Goal: Use online tool/utility: Utilize a website feature to perform a specific function

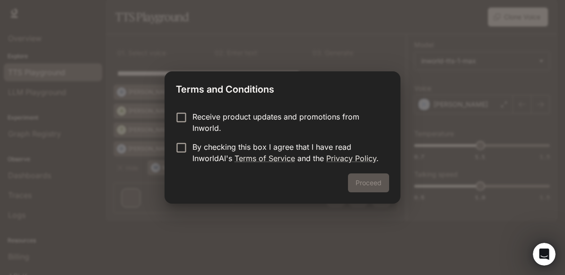
click at [285, 151] on p "By checking this box I agree that I have read InworldAI's Terms of Service and …" at bounding box center [286, 152] width 189 height 23
click at [383, 189] on button "Proceed" at bounding box center [368, 183] width 41 height 19
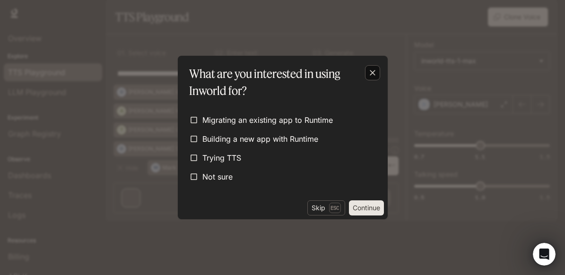
click at [377, 74] on div "button" at bounding box center [372, 72] width 15 height 15
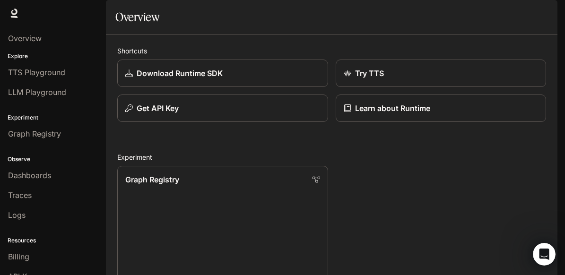
scroll to position [33, 0]
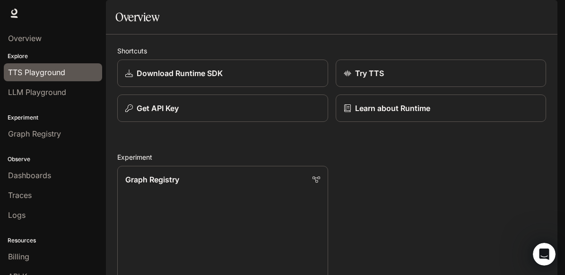
click at [58, 78] on link "TTS Playground" at bounding box center [53, 72] width 98 height 18
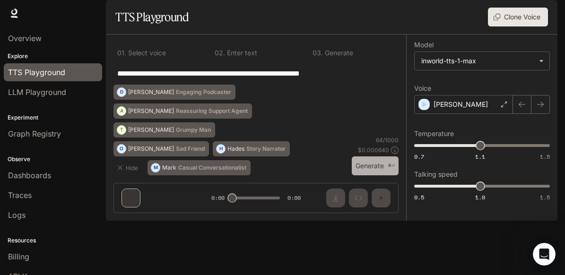
click at [364, 176] on button "Generate ⌘⏎" at bounding box center [375, 166] width 47 height 19
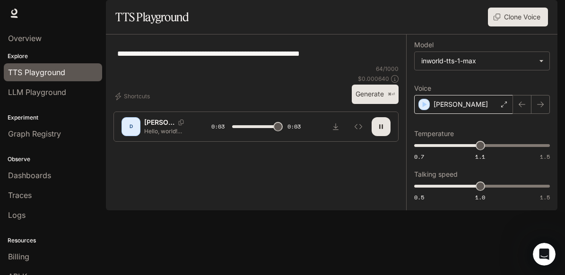
type input "*"
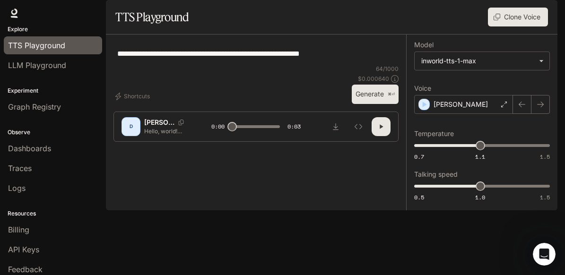
scroll to position [52, 0]
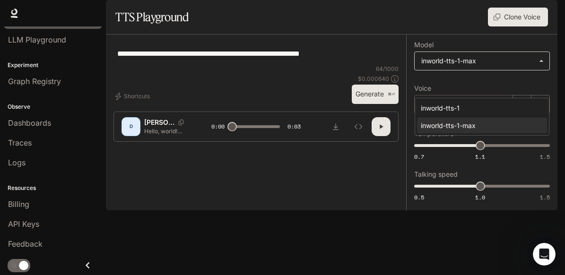
click at [474, 91] on body "**********" at bounding box center [282, 137] width 565 height 275
click at [474, 91] on div at bounding box center [282, 137] width 565 height 275
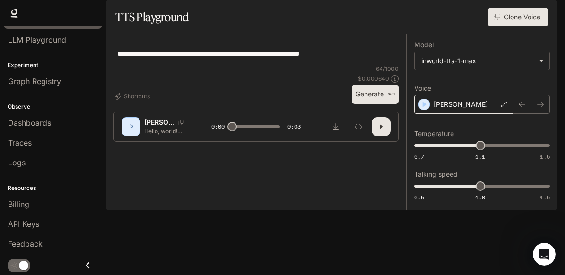
click at [470, 114] on div "[PERSON_NAME]" at bounding box center [463, 104] width 99 height 19
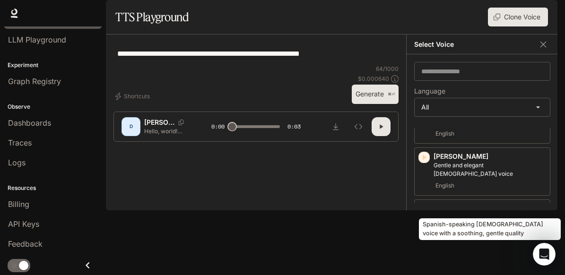
scroll to position [391, 0]
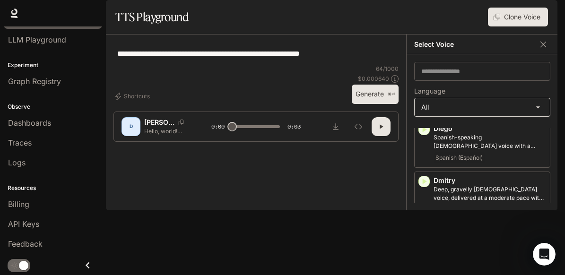
click at [465, 140] on body "**********" at bounding box center [282, 137] width 565 height 275
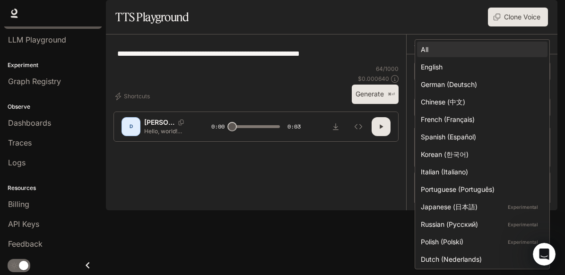
click at [387, 139] on div at bounding box center [282, 137] width 565 height 275
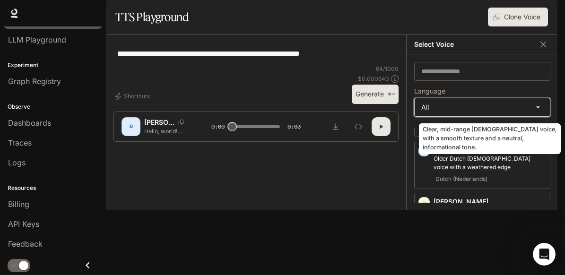
scroll to position [651, 0]
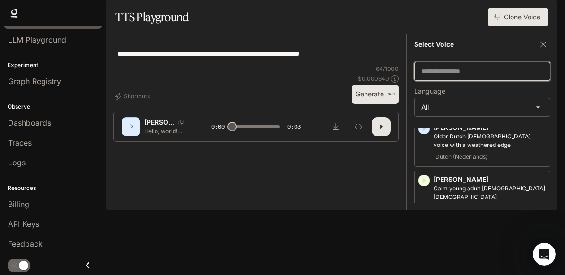
click at [447, 76] on input "text" at bounding box center [482, 71] width 135 height 9
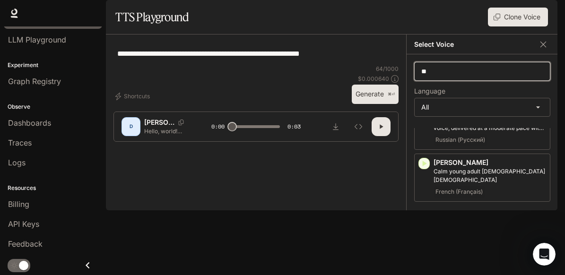
scroll to position [0, 0]
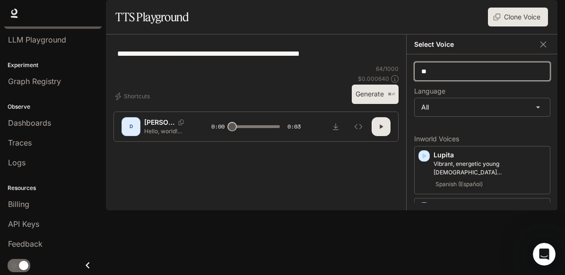
type input "*"
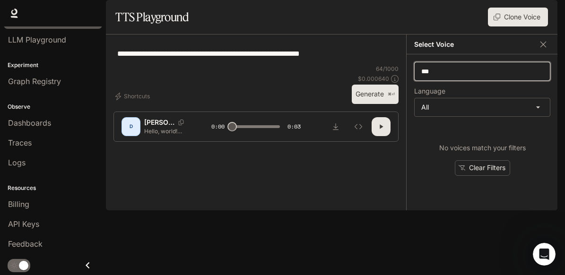
type input "****"
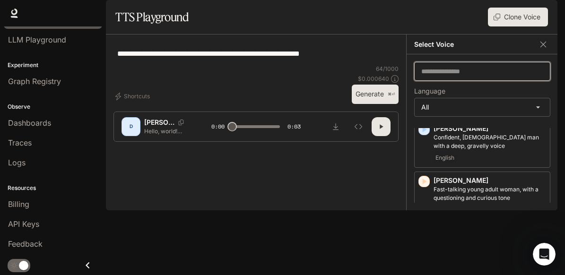
scroll to position [1914, 0]
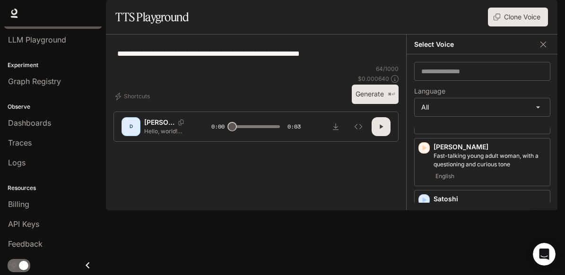
click at [357, 65] on div "**********" at bounding box center [255, 53] width 285 height 23
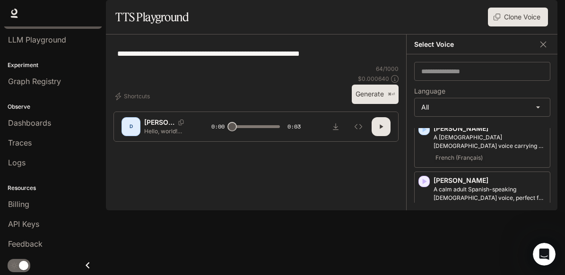
scroll to position [1226, 0]
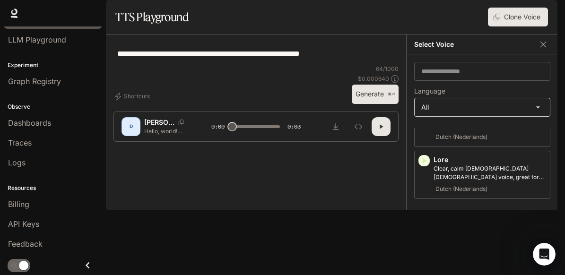
click at [522, 138] on body "**********" at bounding box center [282, 137] width 565 height 275
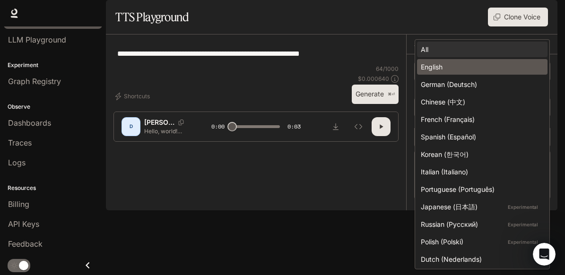
click at [482, 73] on li "English" at bounding box center [482, 67] width 131 height 16
type input "*****"
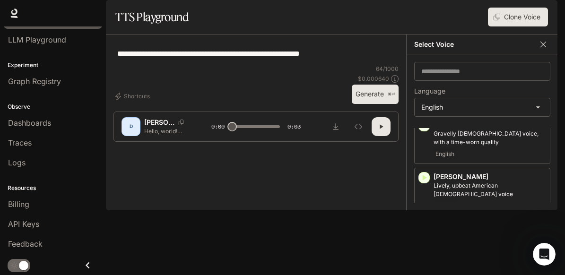
click at [540, 49] on icon "button" at bounding box center [543, 44] width 9 height 9
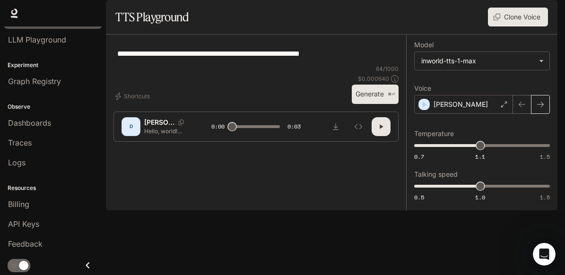
click at [533, 114] on button "button" at bounding box center [540, 104] width 19 height 19
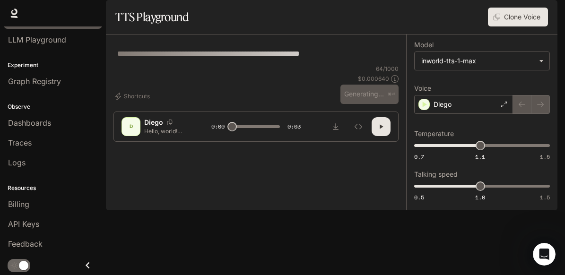
click at [525, 114] on div at bounding box center [531, 104] width 37 height 19
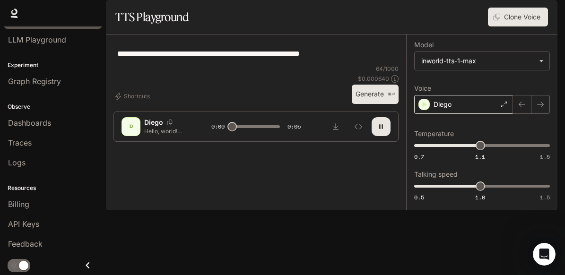
click at [494, 114] on div "Diego" at bounding box center [463, 104] width 99 height 19
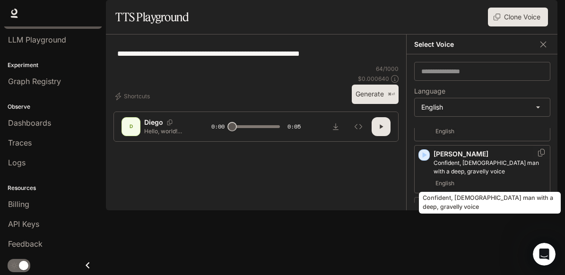
scroll to position [573, 0]
click at [470, 175] on p "Confident, [DEMOGRAPHIC_DATA] man with a deep, gravelly voice" at bounding box center [490, 166] width 113 height 17
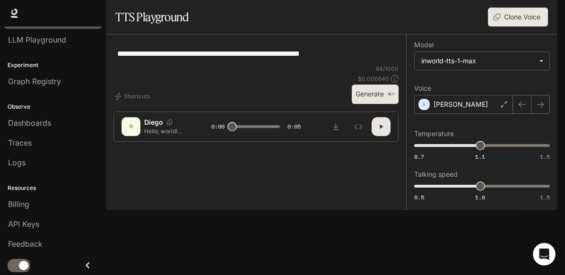
click at [360, 104] on button "Generate ⌘⏎" at bounding box center [375, 94] width 47 height 19
type input "*"
click at [485, 114] on div "[PERSON_NAME]" at bounding box center [463, 104] width 99 height 19
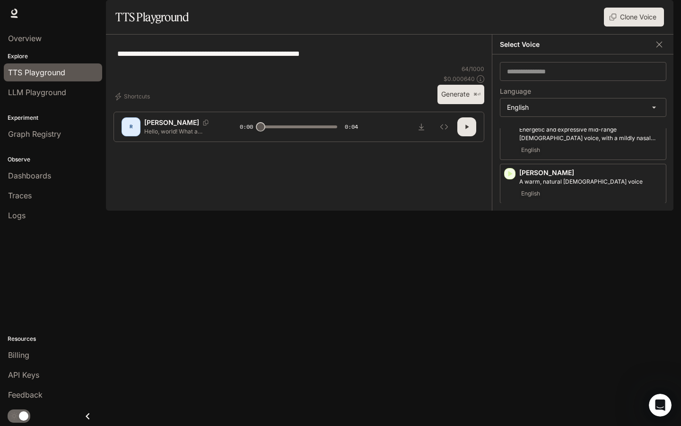
scroll to position [0, 0]
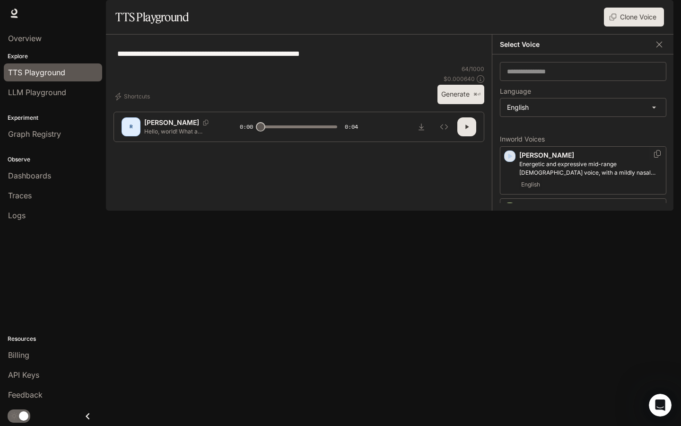
click at [513, 161] on icon "button" at bounding box center [509, 155] width 9 height 9
click at [509, 205] on icon "button" at bounding box center [510, 202] width 4 height 6
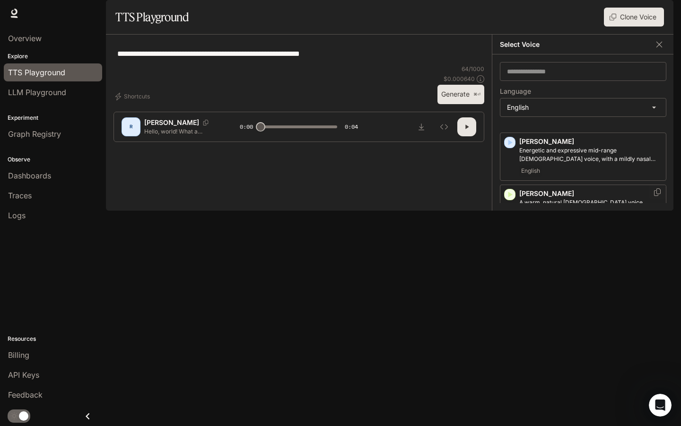
scroll to position [25, 0]
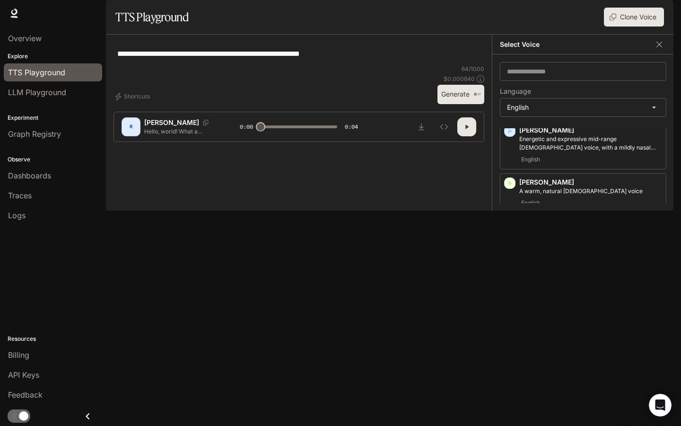
click at [512, 229] on icon "button" at bounding box center [510, 227] width 4 height 6
click at [513, 275] on icon "button" at bounding box center [509, 278] width 9 height 9
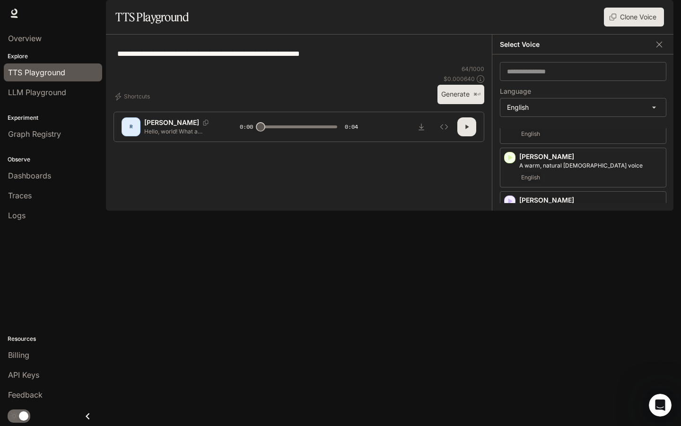
scroll to position [51, 0]
click at [509, 275] on icon "button" at bounding box center [510, 296] width 4 height 6
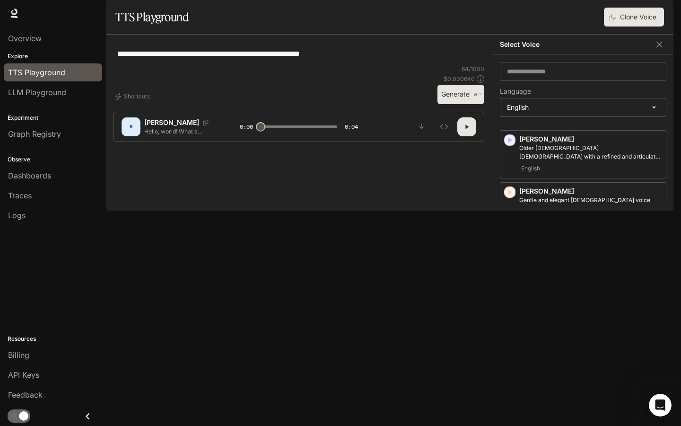
scroll to position [148, 0]
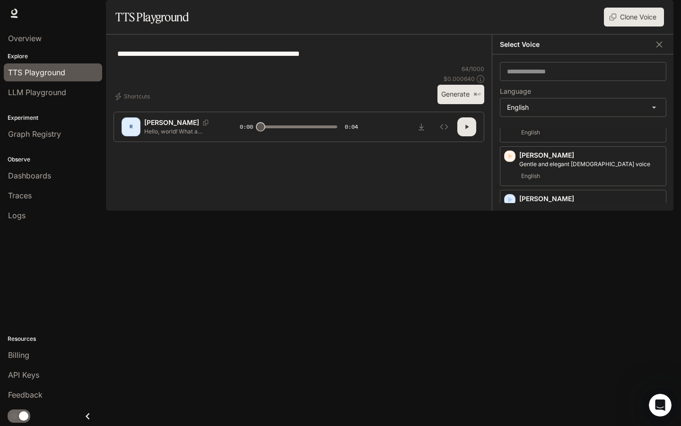
click at [510, 254] on icon "button" at bounding box center [510, 252] width 4 height 6
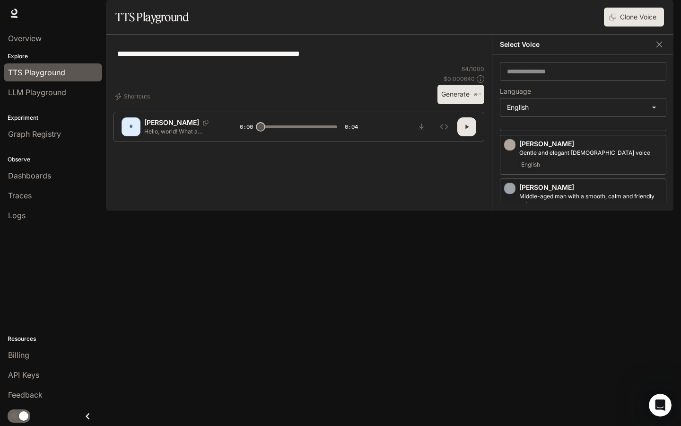
scroll to position [160, 0]
click at [510, 275] on icon "button" at bounding box center [510, 291] width 4 height 6
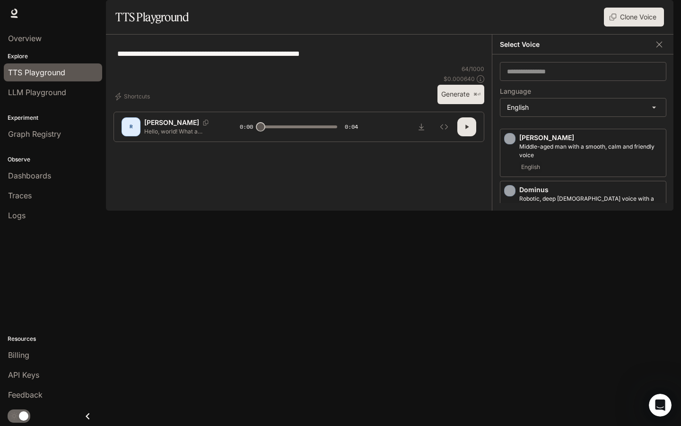
scroll to position [209, 0]
click at [509, 275] on icon "button" at bounding box center [510, 294] width 4 height 6
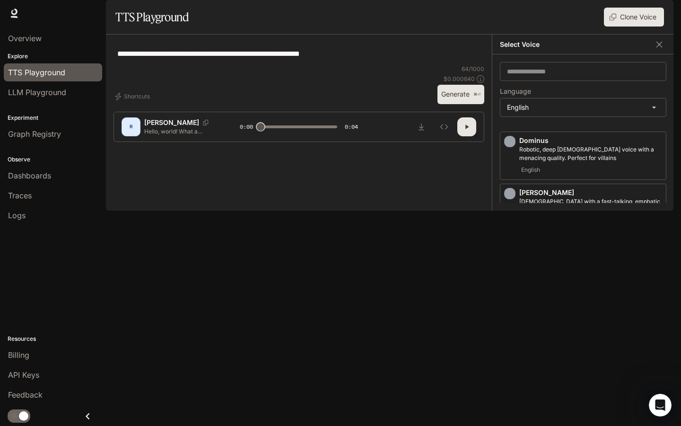
scroll to position [259, 0]
click at [565, 246] on icon "Copy Voice ID" at bounding box center [657, 242] width 9 height 8
click at [358, 65] on div "**********" at bounding box center [298, 53] width 371 height 23
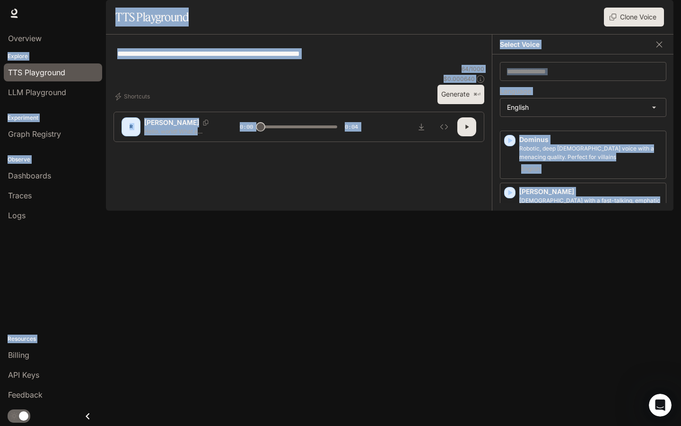
click at [358, 65] on div "**********" at bounding box center [298, 53] width 371 height 23
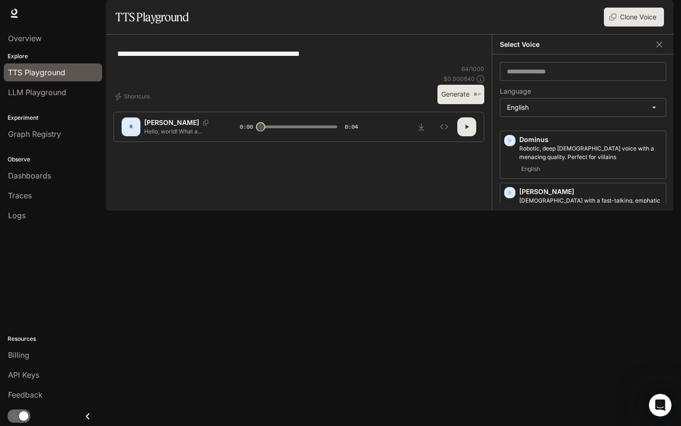
click at [359, 65] on div "**********" at bounding box center [298, 53] width 371 height 23
click at [334, 59] on textarea "**********" at bounding box center [298, 53] width 363 height 11
paste textarea "**********"
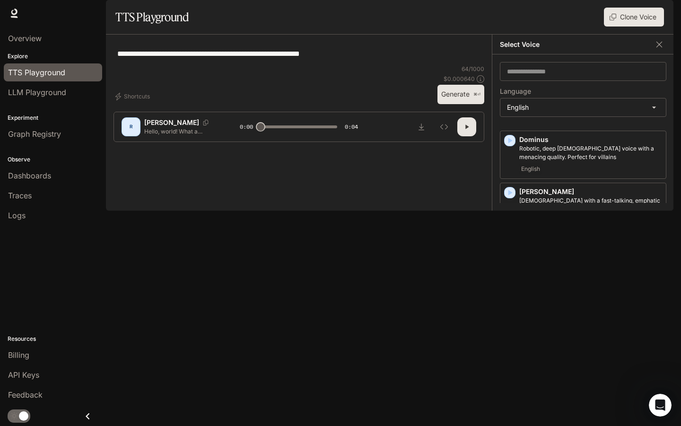
paste textarea "**********"
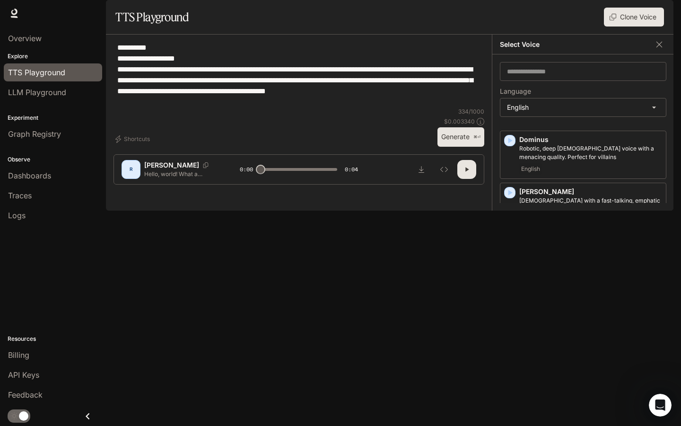
type textarea "**********"
click at [457, 147] on button "Generate ⌘⏎" at bounding box center [460, 136] width 47 height 19
click at [513, 275] on icon "button" at bounding box center [509, 296] width 9 height 9
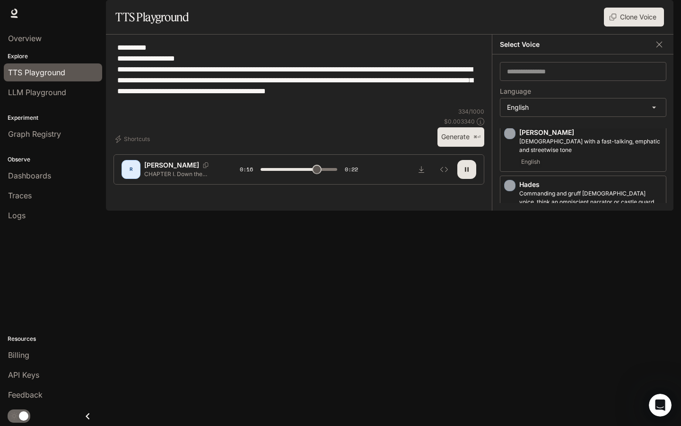
scroll to position [339, 0]
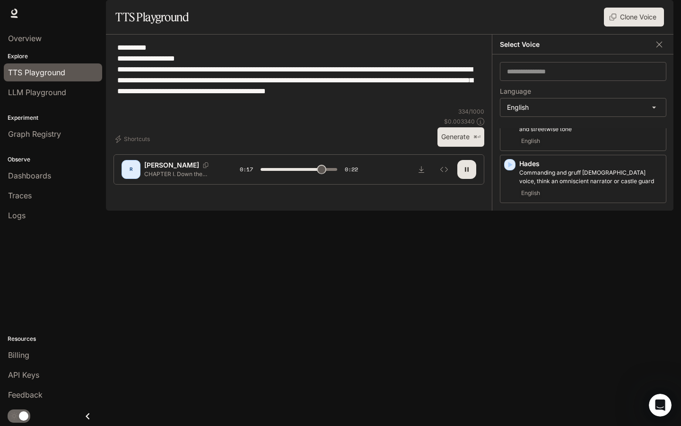
click at [511, 264] on icon "button" at bounding box center [509, 259] width 9 height 9
click at [511, 262] on icon "button" at bounding box center [510, 260] width 4 height 6
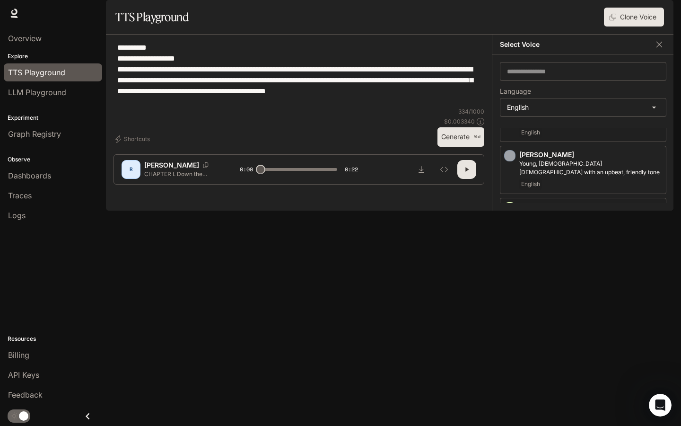
scroll to position [453, 0]
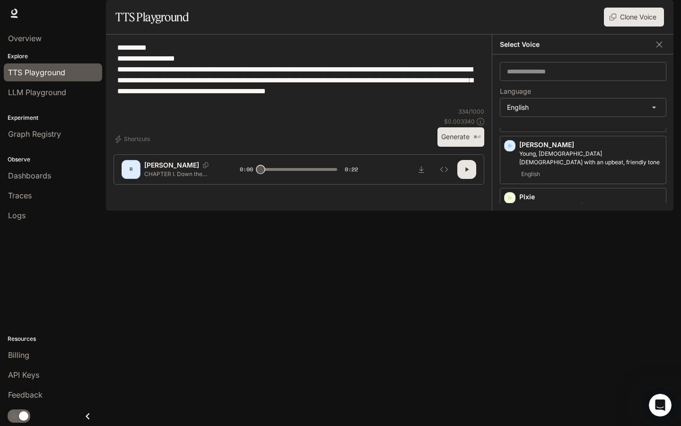
click at [511, 254] on icon "button" at bounding box center [509, 249] width 9 height 9
click at [446, 147] on button "Generate ⌘⏎" at bounding box center [460, 136] width 47 height 19
click at [565, 251] on icon "Copy Voice ID" at bounding box center [657, 248] width 9 height 8
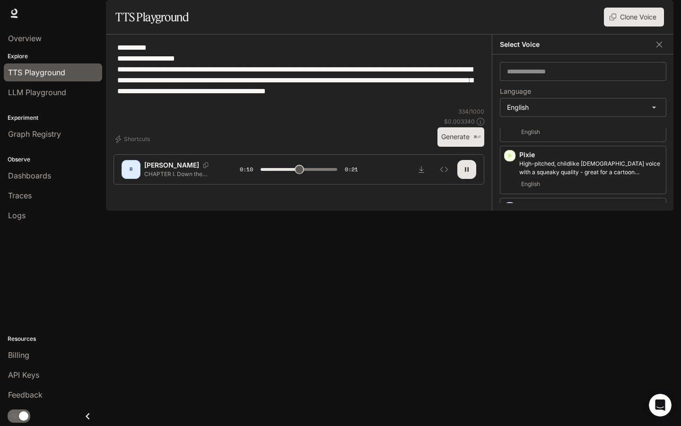
scroll to position [514, 0]
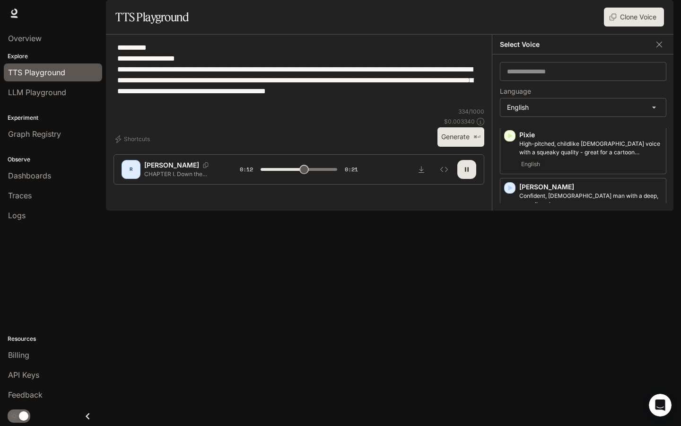
click at [511, 275] on icon "button" at bounding box center [509, 291] width 9 height 9
click at [512, 275] on icon "button" at bounding box center [509, 343] width 9 height 9
click at [512, 275] on icon "button" at bounding box center [509, 395] width 9 height 9
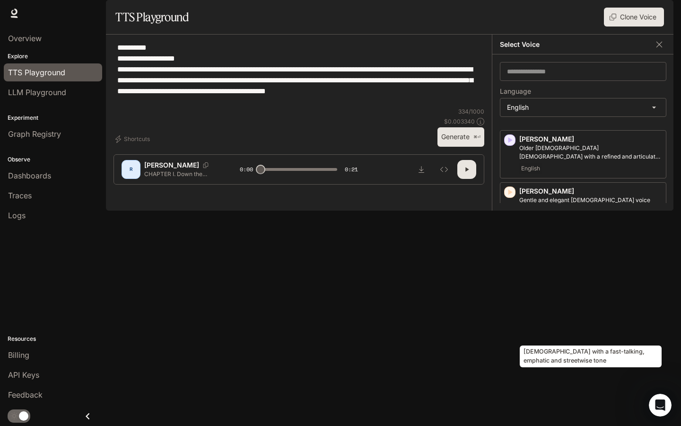
scroll to position [53, 0]
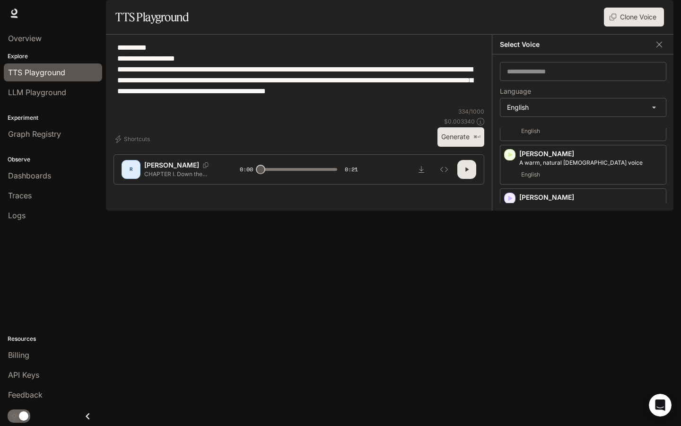
click at [463, 173] on icon "button" at bounding box center [467, 169] width 8 height 8
type input "*"
click at [466, 173] on icon "button" at bounding box center [467, 169] width 8 height 8
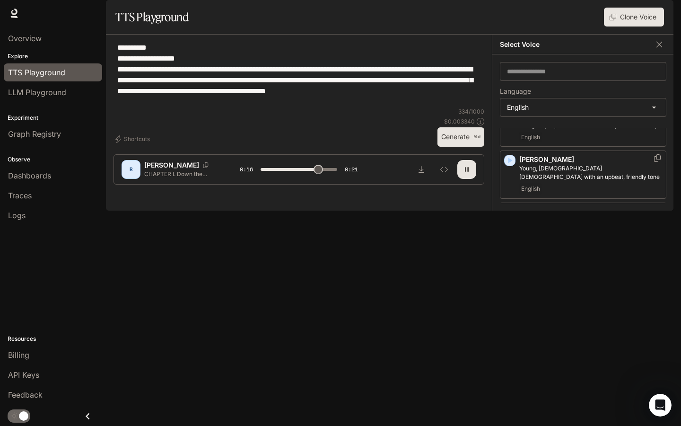
scroll to position [514, 0]
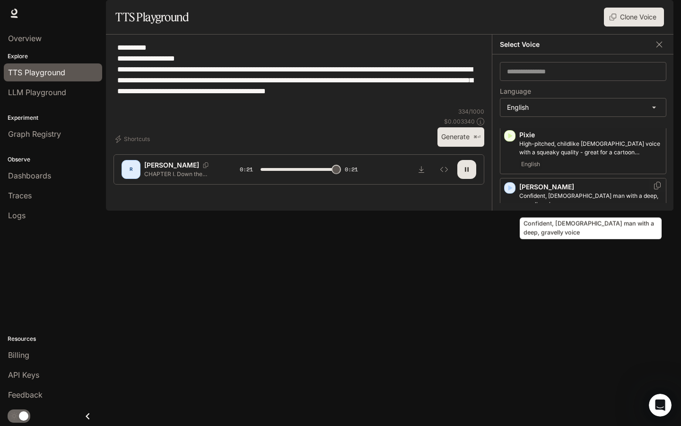
type input "*"
click at [565, 209] on p "Confident, [DEMOGRAPHIC_DATA] man with a deep, gravelly voice" at bounding box center [590, 199] width 143 height 17
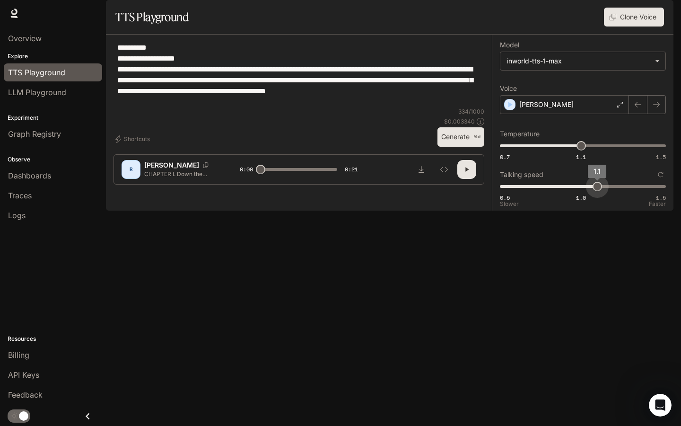
type input "***"
drag, startPoint x: 585, startPoint y: 214, endPoint x: 608, endPoint y: 212, distance: 23.2
click at [565, 191] on span "1.2" at bounding box center [613, 186] width 9 height 9
click at [466, 147] on button "Generate ⌘⏎" at bounding box center [460, 136] width 47 height 19
type input "*"
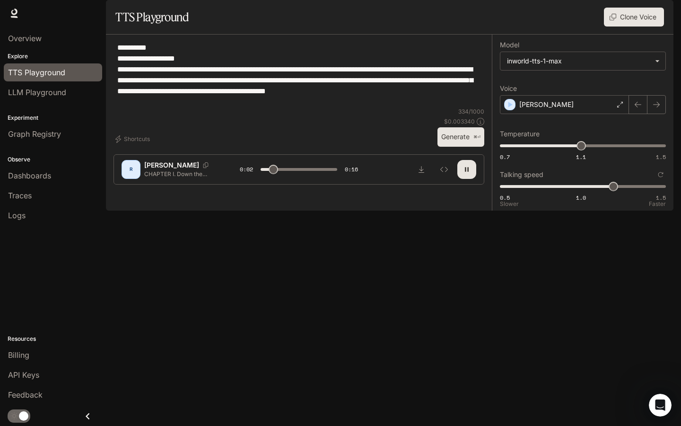
type input "***"
click at [565, 193] on span "0.5 1.0 1.5 1.1" at bounding box center [581, 186] width 162 height 14
click at [470, 147] on button "Generate ⌘⏎" at bounding box center [460, 136] width 47 height 19
type input "*"
click at [565, 26] on button "Clone Voice" at bounding box center [634, 17] width 60 height 19
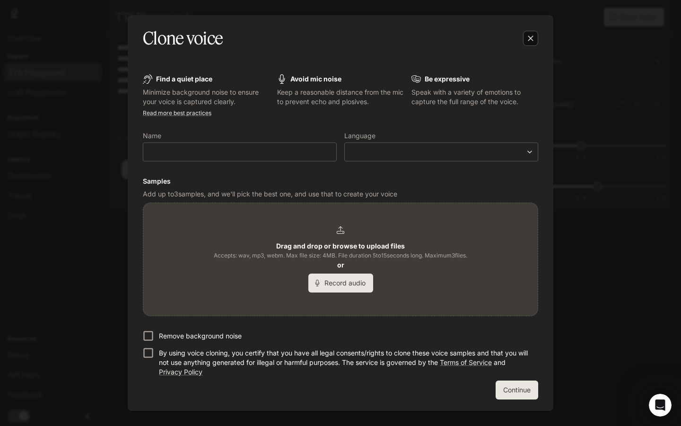
click at [527, 36] on icon "button" at bounding box center [530, 38] width 9 height 9
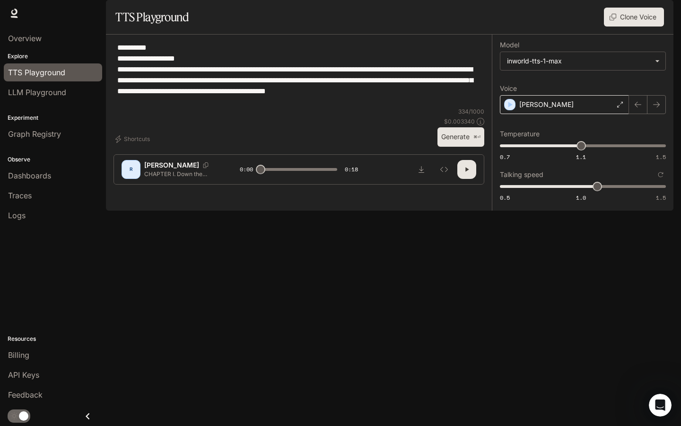
click at [565, 107] on icon at bounding box center [620, 105] width 6 height 6
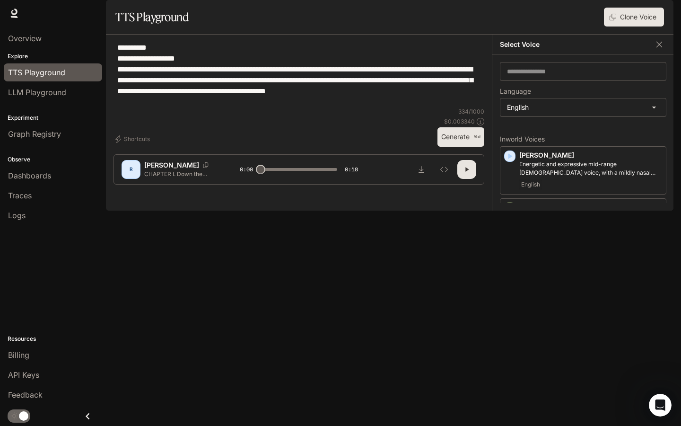
scroll to position [9, 0]
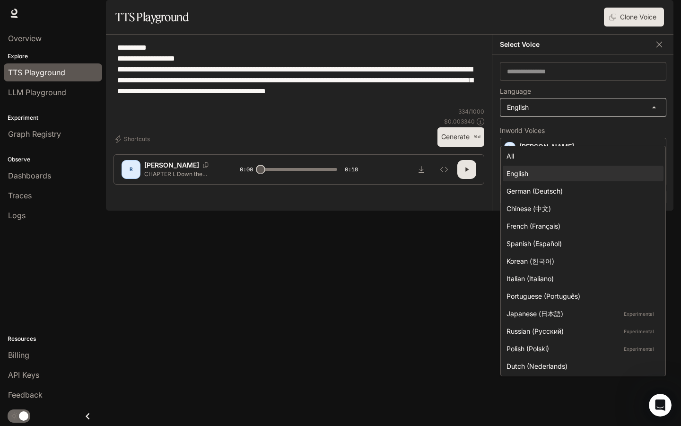
click at [565, 139] on body "**********" at bounding box center [340, 213] width 681 height 426
click at [565, 203] on div "Chinese (中文)" at bounding box center [580, 208] width 149 height 10
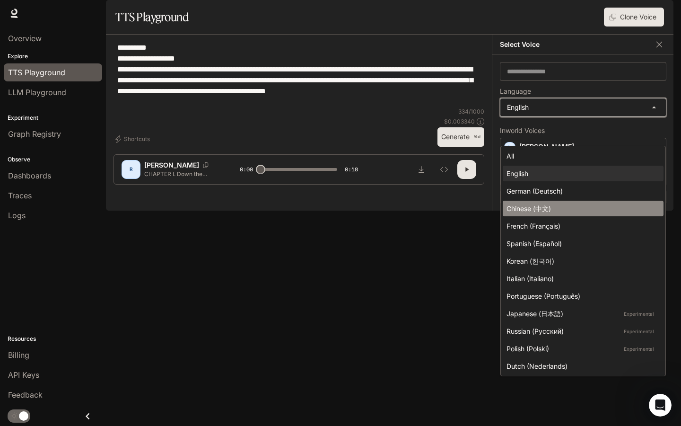
type input "*****"
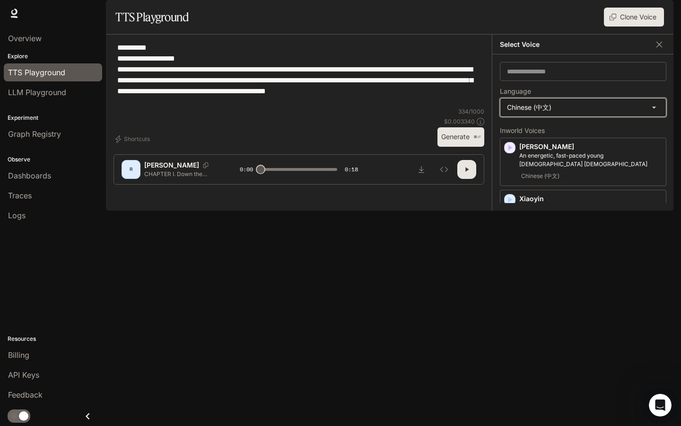
scroll to position [0, 0]
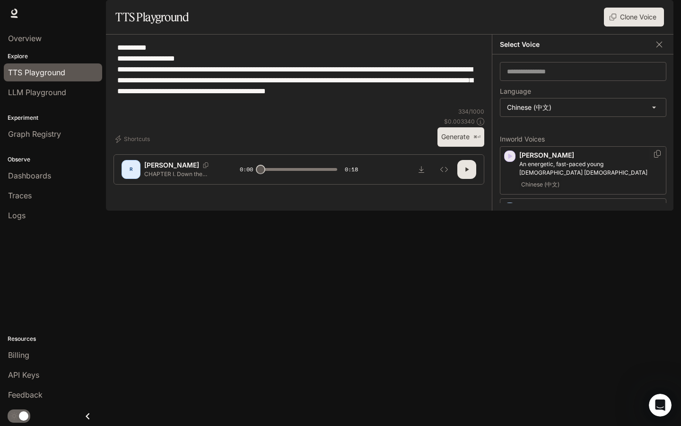
click at [513, 161] on icon "button" at bounding box center [509, 155] width 9 height 9
click at [510, 211] on icon "button" at bounding box center [510, 208] width 4 height 6
click at [512, 265] on icon "button" at bounding box center [509, 259] width 9 height 9
click at [406, 107] on div "**********" at bounding box center [298, 74] width 371 height 65
click at [508, 275] on icon "button" at bounding box center [509, 311] width 9 height 9
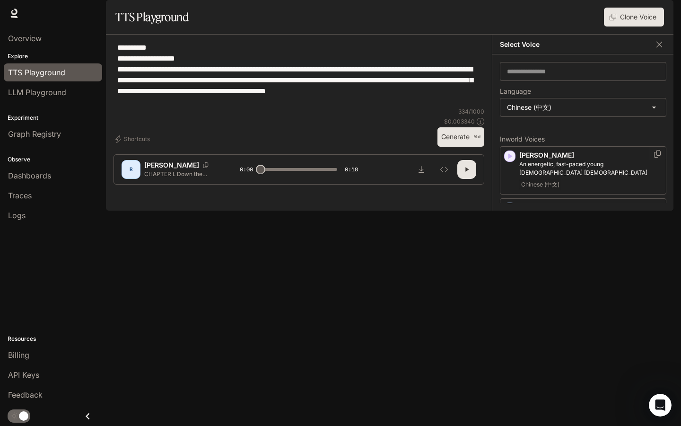
click at [511, 161] on icon "button" at bounding box center [509, 155] width 9 height 9
click at [513, 213] on icon "button" at bounding box center [509, 207] width 9 height 9
click at [510, 263] on icon "button" at bounding box center [510, 260] width 4 height 6
click at [536, 141] on body "**********" at bounding box center [340, 213] width 681 height 426
